Goal: Use online tool/utility: Utilize a website feature to perform a specific function

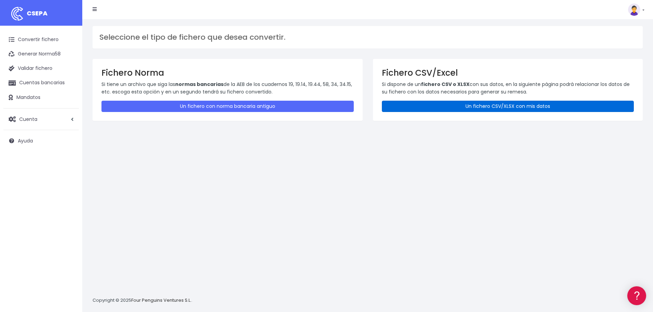
click at [463, 105] on link "Un fichero CSV/XLSX con mis datos" at bounding box center [508, 106] width 252 height 11
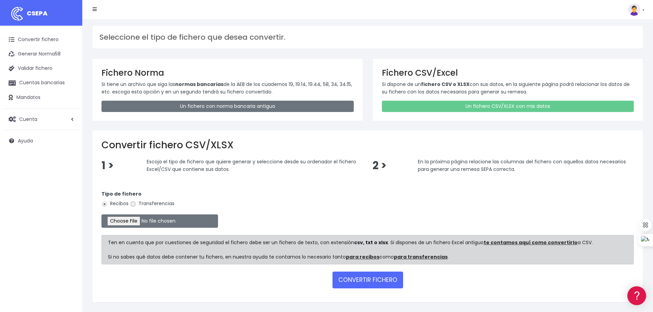
click at [133, 205] on input "Transferencias" at bounding box center [133, 204] width 6 height 6
radio input "true"
click at [139, 221] on input "file" at bounding box center [159, 220] width 116 height 13
type input "C:\fakepath\transferencias-2025-08-28.csv"
click at [360, 275] on button "CONVERTIR FICHERO" at bounding box center [367, 280] width 71 height 16
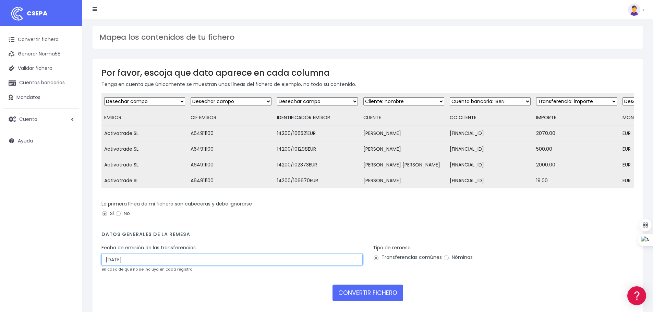
click at [131, 266] on input "31/08/2025" at bounding box center [231, 260] width 261 height 12
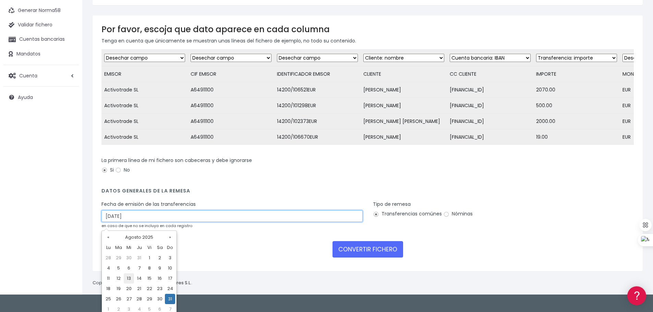
scroll to position [48, 0]
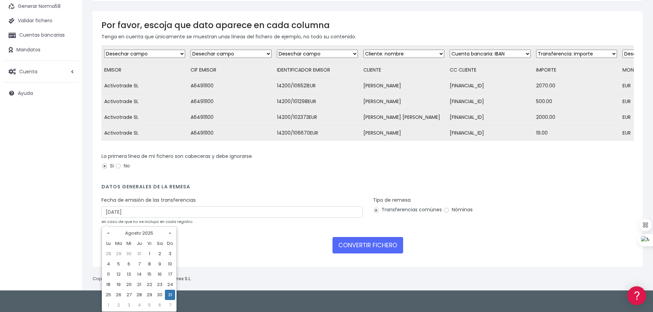
click at [147, 296] on td "29" at bounding box center [149, 295] width 10 height 10
type input "29/08/2025"
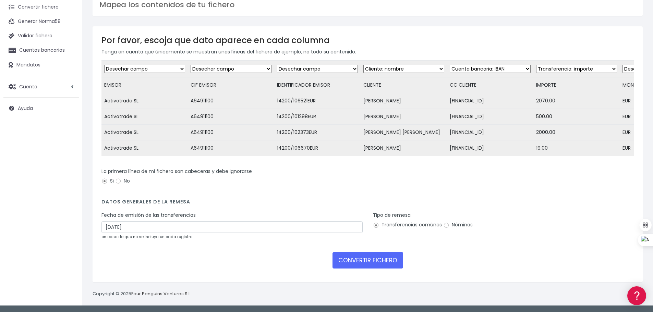
scroll to position [38, 0]
click at [372, 261] on button "CONVERTIR FICHERO" at bounding box center [367, 260] width 71 height 16
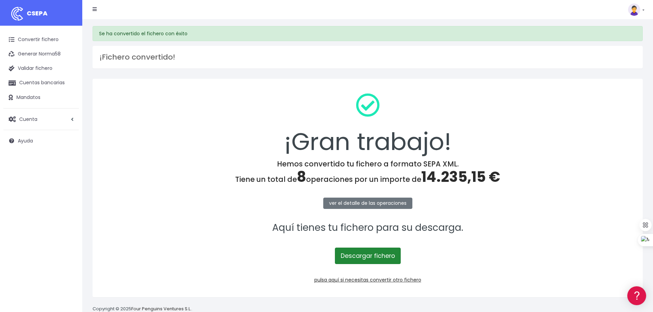
click at [386, 253] on link "Descargar fichero" at bounding box center [368, 256] width 66 height 16
